Goal: Information Seeking & Learning: Learn about a topic

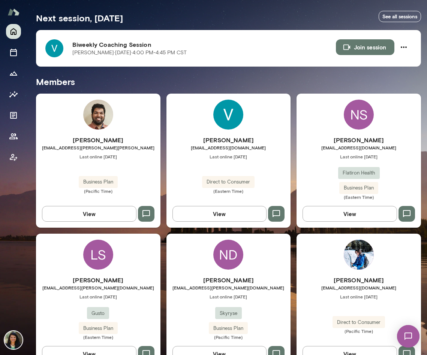
scroll to position [136, 0]
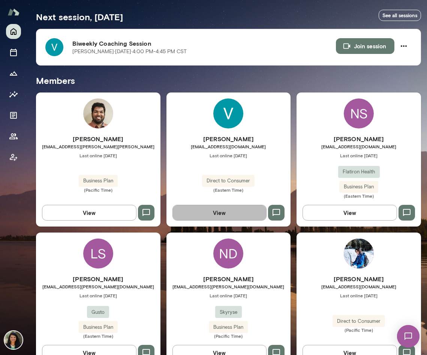
click at [240, 219] on button "View" at bounding box center [219, 213] width 94 height 16
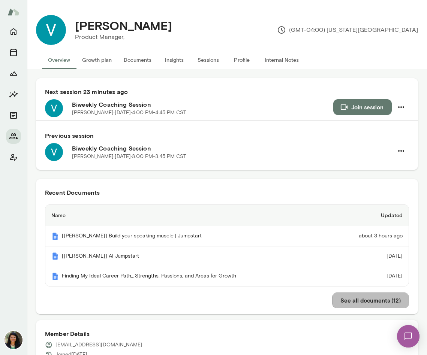
click at [371, 300] on button "See all documents ( 12 )" at bounding box center [370, 301] width 77 height 16
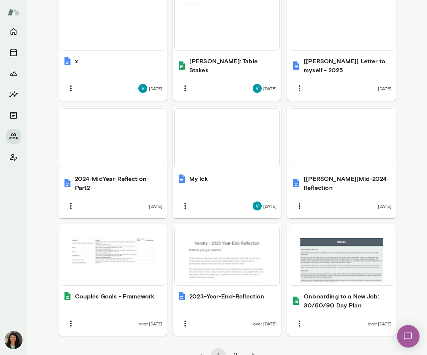
scroll to position [550, 0]
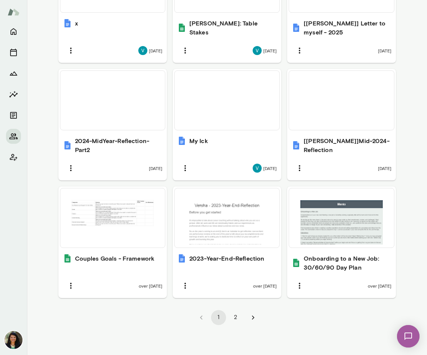
click at [237, 317] on button "2" at bounding box center [235, 317] width 15 height 15
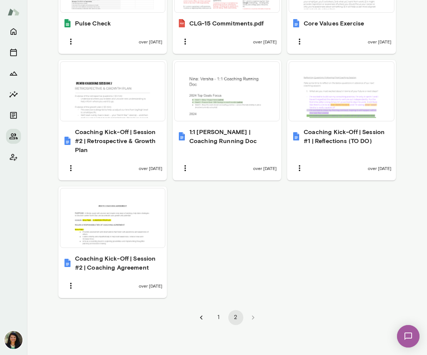
scroll to position [541, 0]
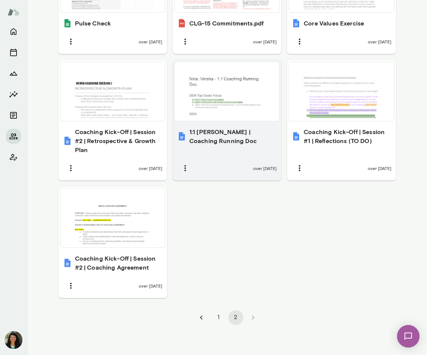
click at [232, 161] on div "over [DATE]" at bounding box center [226, 168] width 99 height 16
